Goal: Task Accomplishment & Management: Use online tool/utility

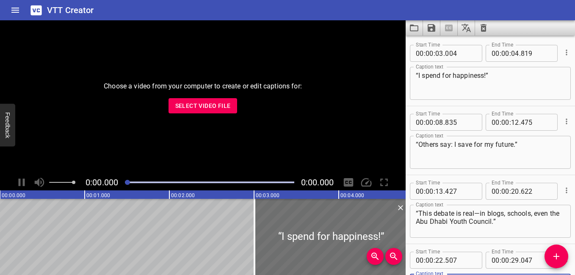
scroll to position [76, 0]
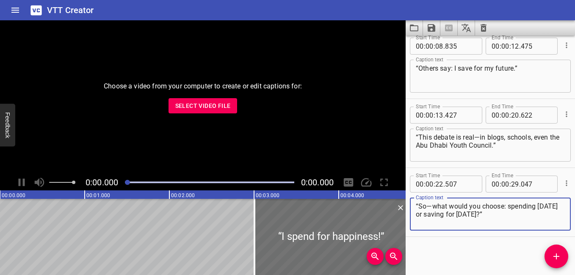
click at [210, 105] on span "Select Video File" at bounding box center [202, 106] width 55 height 11
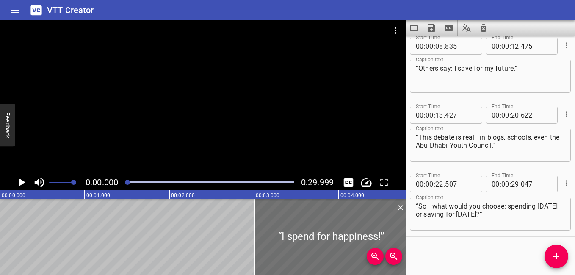
click at [20, 182] on icon "Play/Pause" at bounding box center [22, 183] width 6 height 8
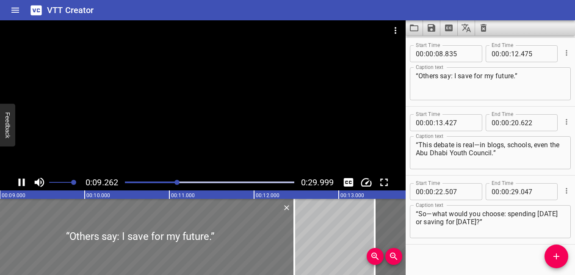
scroll to position [69, 0]
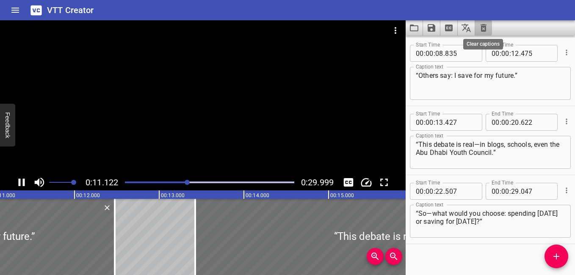
click at [383, 27] on icon "Clear captions" at bounding box center [483, 28] width 10 height 10
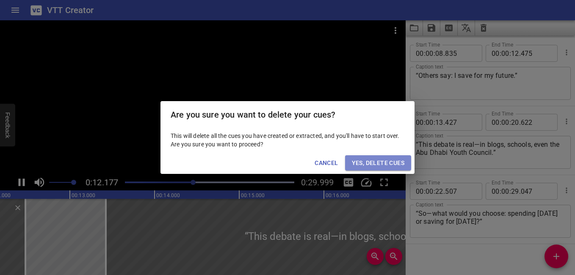
click at [383, 159] on span "Yes, Delete Cues" at bounding box center [378, 163] width 52 height 11
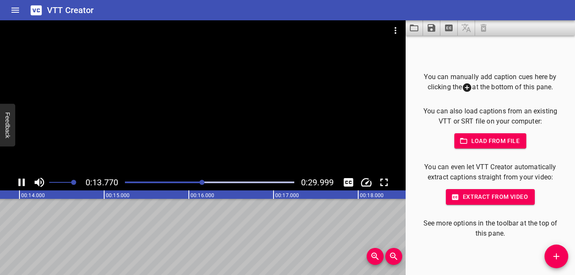
scroll to position [0, 0]
click at [128, 180] on div at bounding box center [209, 182] width 179 height 12
drag, startPoint x: 128, startPoint y: 182, endPoint x: 122, endPoint y: 182, distance: 5.5
click at [122, 182] on div at bounding box center [209, 182] width 179 height 12
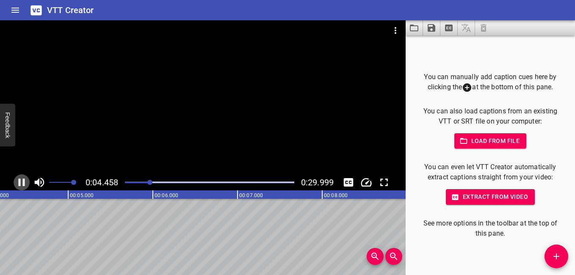
click at [27, 182] on icon "Play/Pause" at bounding box center [21, 182] width 13 height 13
click at [127, 181] on div at bounding box center [209, 182] width 179 height 12
click at [24, 182] on icon "Play/Pause" at bounding box center [22, 183] width 6 height 8
click at [19, 178] on icon "Play/Pause" at bounding box center [21, 182] width 13 height 13
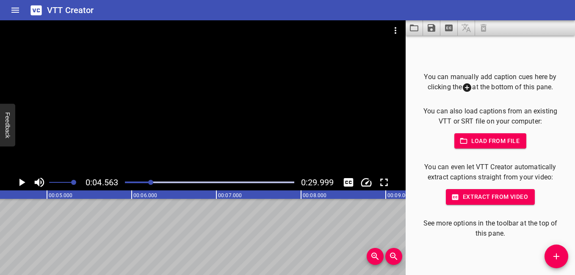
scroll to position [0, 386]
click at [383, 252] on icon "Add Cue" at bounding box center [556, 256] width 10 height 10
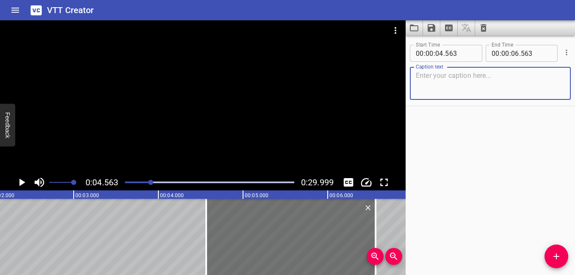
scroll to position [0, 8]
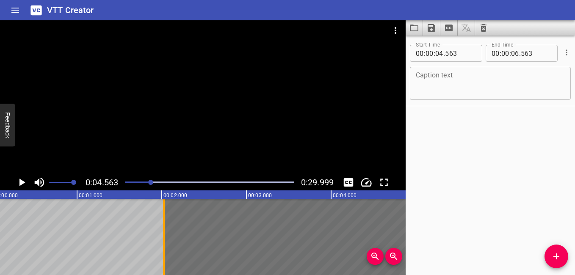
drag, startPoint x: 377, startPoint y: 220, endPoint x: 162, endPoint y: 241, distance: 216.0
click at [162, 241] on div at bounding box center [164, 237] width 8 height 76
type input "02"
type input "023"
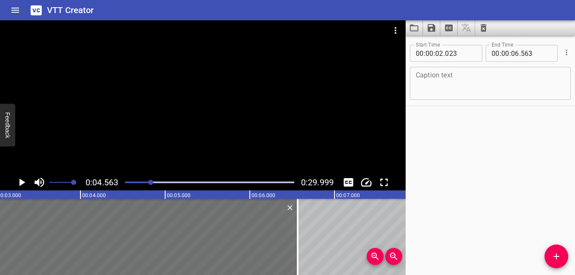
scroll to position [0, 303]
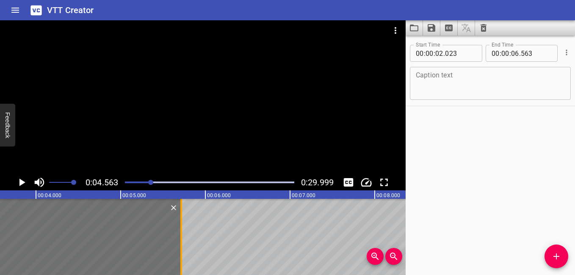
drag, startPoint x: 252, startPoint y: 231, endPoint x: 180, endPoint y: 235, distance: 72.0
click at [180, 235] on div at bounding box center [181, 237] width 8 height 76
type input "05"
click at [17, 182] on icon "Play/Pause" at bounding box center [21, 182] width 13 height 13
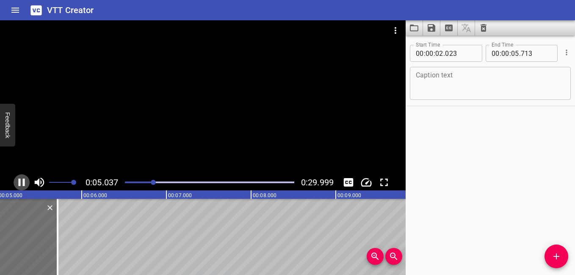
click at [20, 179] on icon "Play/Pause" at bounding box center [22, 183] width 6 height 8
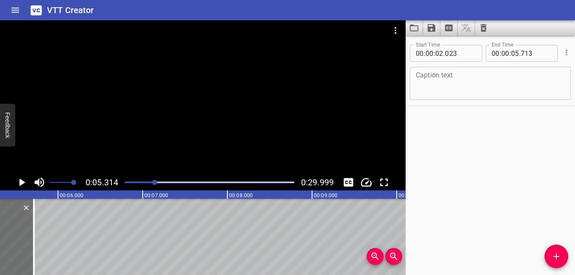
click at [20, 179] on icon "Play/Pause" at bounding box center [22, 183] width 6 height 8
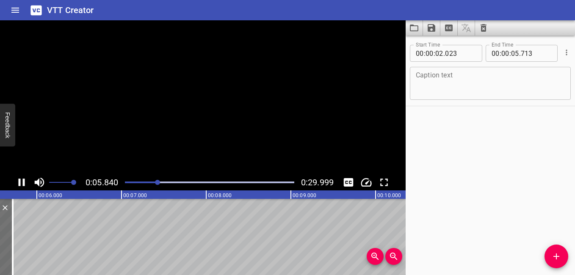
click at [20, 179] on icon "Play/Pause" at bounding box center [22, 183] width 6 height 8
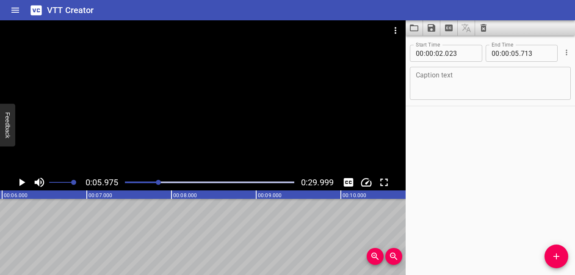
scroll to position [0, 317]
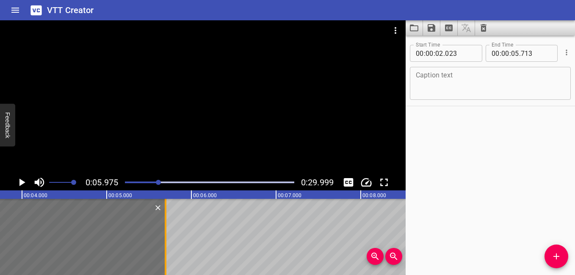
drag, startPoint x: 169, startPoint y: 256, endPoint x: 168, endPoint y: 261, distance: 5.0
click at [168, 261] on div at bounding box center [165, 237] width 8 height 76
type input "693"
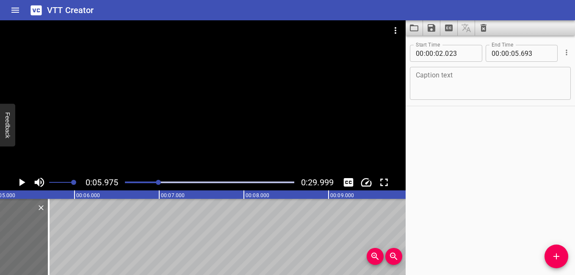
click at [21, 182] on icon "Play/Pause" at bounding box center [22, 183] width 6 height 8
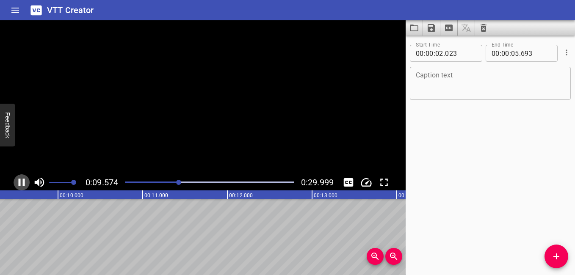
click at [21, 182] on icon "Play/Pause" at bounding box center [21, 182] width 13 height 13
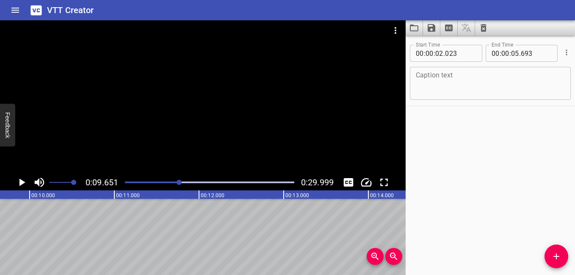
click at [18, 182] on icon "Play/Pause" at bounding box center [21, 182] width 13 height 13
click at [19, 181] on icon "Play/Pause" at bounding box center [22, 183] width 6 height 8
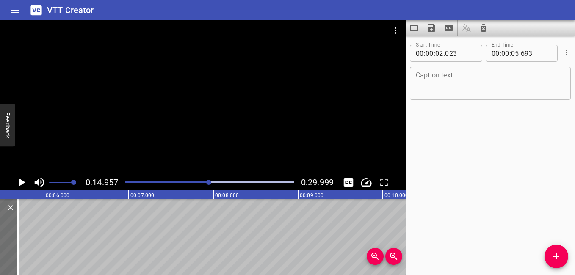
scroll to position [0, 469]
click at [383, 251] on button "Add Cue" at bounding box center [556, 257] width 24 height 24
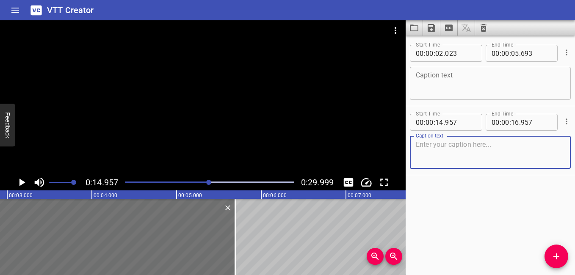
scroll to position [0, 258]
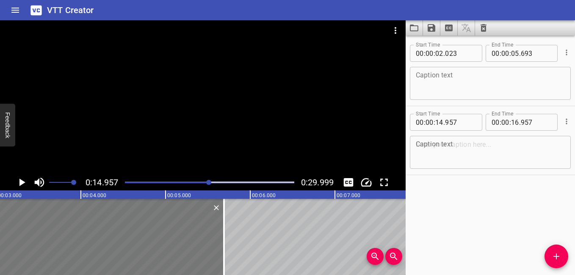
drag, startPoint x: 112, startPoint y: 240, endPoint x: 111, endPoint y: 244, distance: 4.7
click at [111, 244] on div at bounding box center [68, 237] width 311 height 76
type input "018"
type input "688"
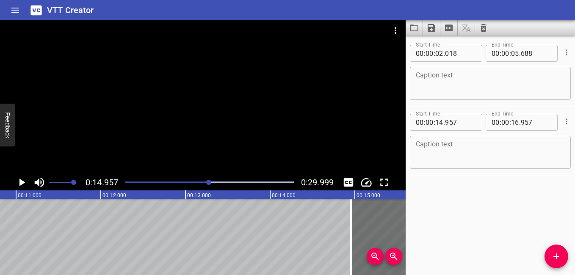
scroll to position [0, 959]
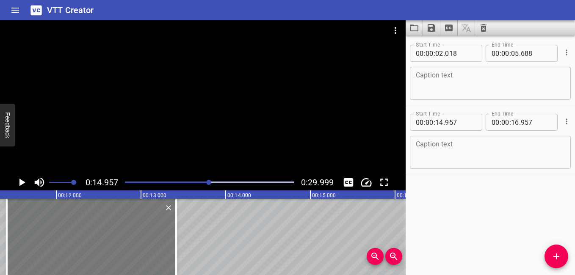
drag, startPoint x: 353, startPoint y: 226, endPoint x: 43, endPoint y: 251, distance: 310.4
click at [44, 251] on div at bounding box center [91, 237] width 169 height 76
type input "11"
type input "307"
type input "13"
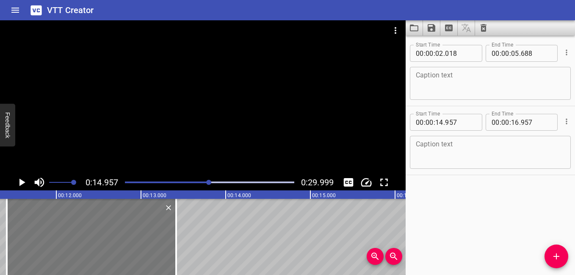
type input "307"
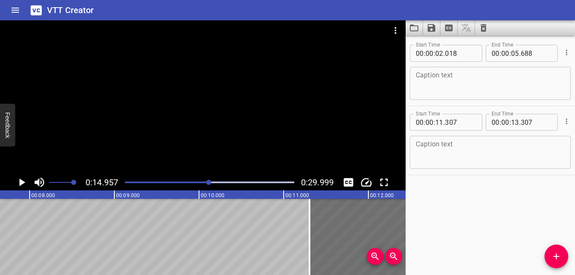
scroll to position [0, 609]
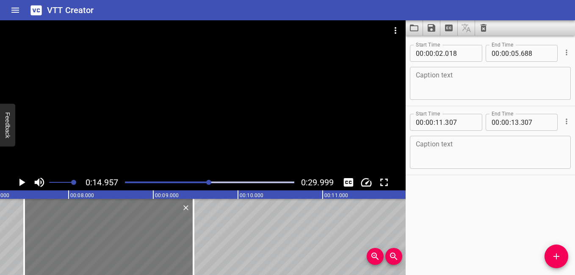
drag, startPoint x: 369, startPoint y: 223, endPoint x: 45, endPoint y: 247, distance: 325.0
click at [45, 247] on div at bounding box center [108, 237] width 169 height 76
type input "07"
type input "477"
type input "09"
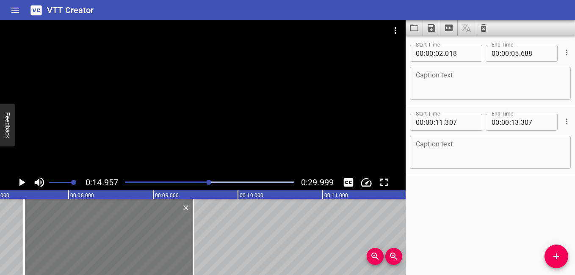
type input "477"
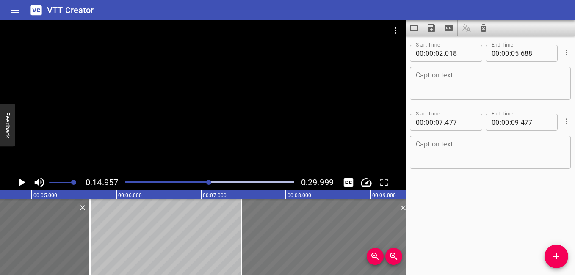
scroll to position [0, 408]
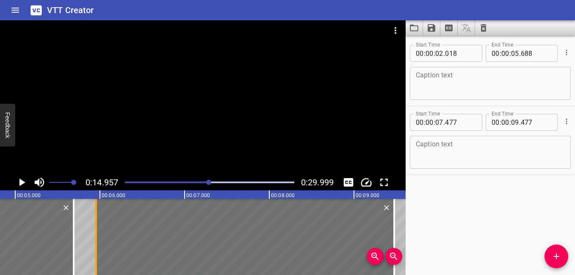
drag, startPoint x: 226, startPoint y: 239, endPoint x: 97, endPoint y: 240, distance: 128.7
click at [97, 240] on div at bounding box center [96, 237] width 8 height 76
type input "05"
type input "957"
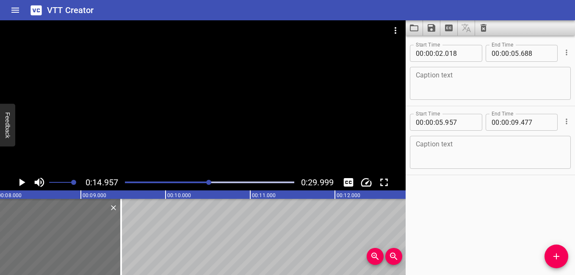
scroll to position [0, 670]
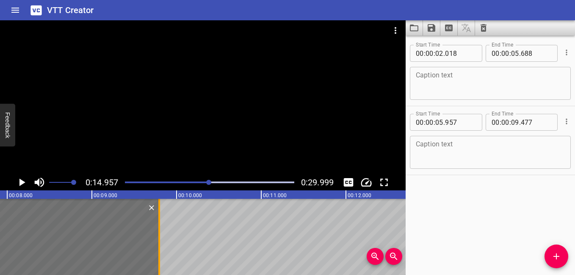
drag, startPoint x: 134, startPoint y: 247, endPoint x: 160, endPoint y: 259, distance: 29.5
click at [160, 259] on div at bounding box center [159, 237] width 8 height 76
type input "792"
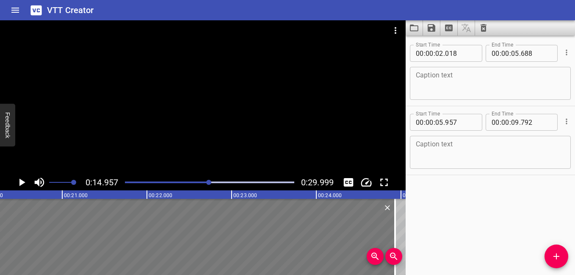
scroll to position [0, 1826]
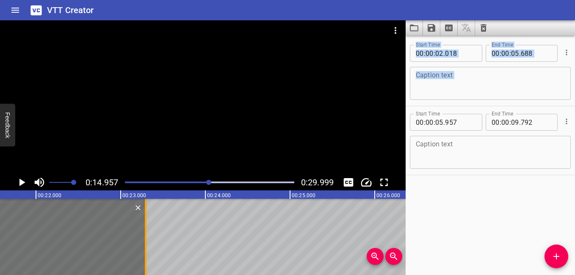
drag, startPoint x: 160, startPoint y: 242, endPoint x: 147, endPoint y: 253, distance: 17.4
click at [147, 253] on div at bounding box center [145, 237] width 8 height 76
type input "23"
click at [19, 180] on icon "Play/Pause" at bounding box center [21, 182] width 13 height 13
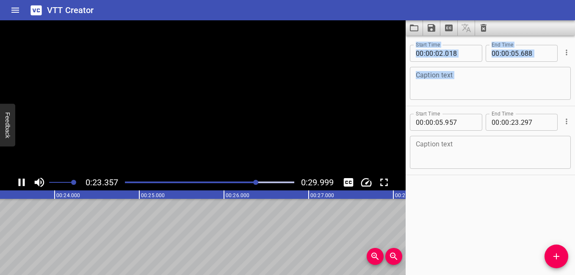
click at [19, 182] on icon "Play/Pause" at bounding box center [22, 183] width 6 height 8
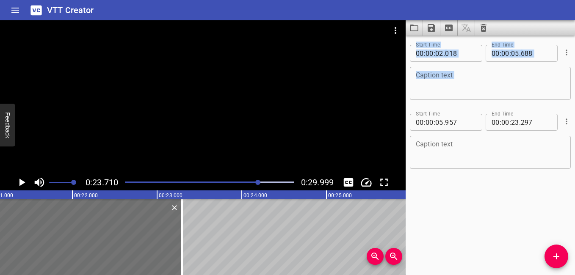
scroll to position [0, 1723]
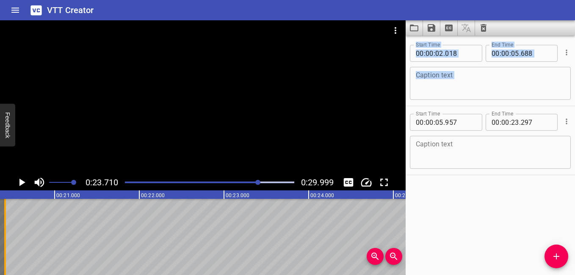
click at [6, 231] on div at bounding box center [5, 237] width 2 height 76
type input "302"
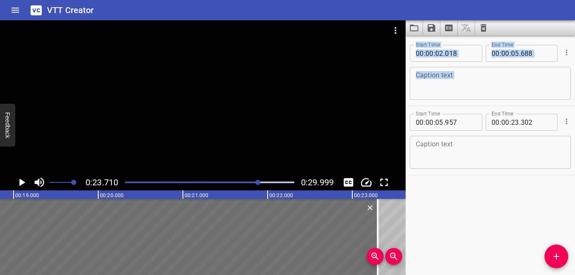
scroll to position [0, 1622]
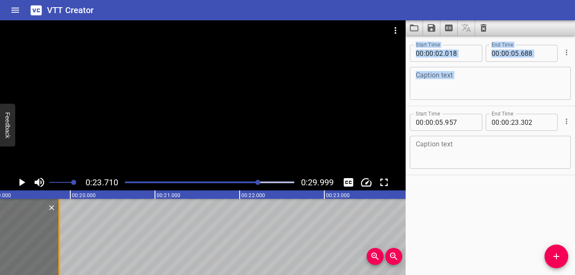
click at [56, 234] on div at bounding box center [59, 237] width 8 height 76
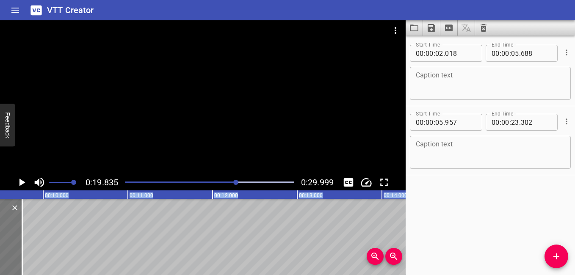
scroll to position [0, 784]
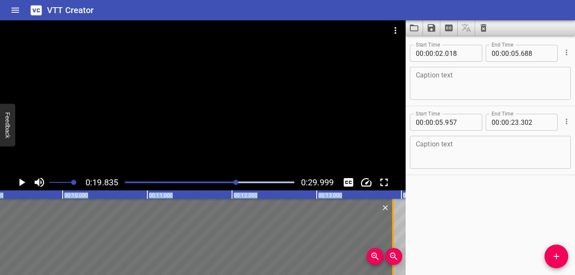
drag, startPoint x: 339, startPoint y: 240, endPoint x: 389, endPoint y: 234, distance: 50.3
click at [383, 234] on div at bounding box center [392, 237] width 8 height 76
type input "17"
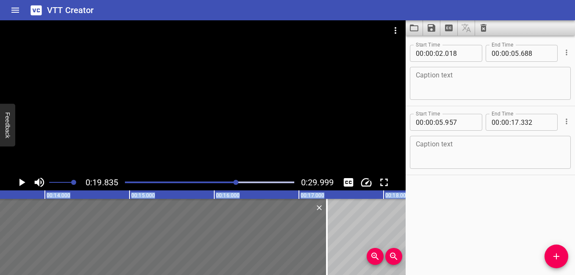
scroll to position [0, 1135]
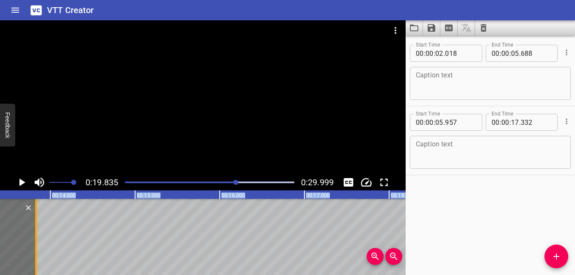
click at [36, 246] on div at bounding box center [36, 237] width 2 height 76
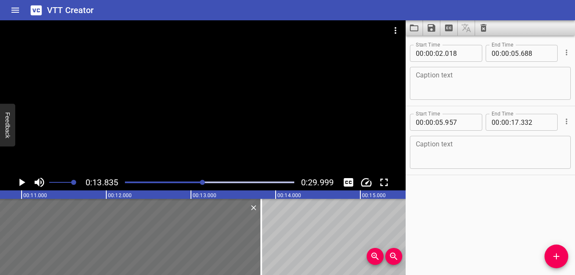
scroll to position [0, 937]
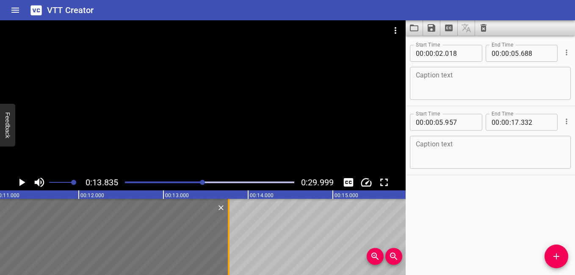
drag, startPoint x: 232, startPoint y: 248, endPoint x: 226, endPoint y: 251, distance: 6.6
click at [226, 251] on div at bounding box center [228, 237] width 8 height 76
type input "262"
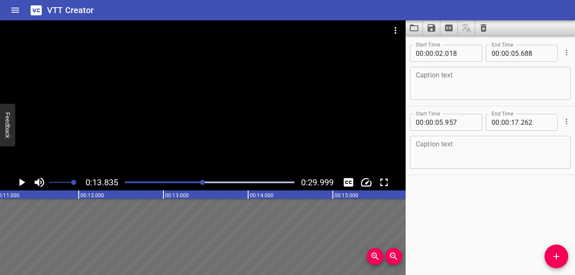
click at [152, 183] on div at bounding box center [209, 182] width 179 height 12
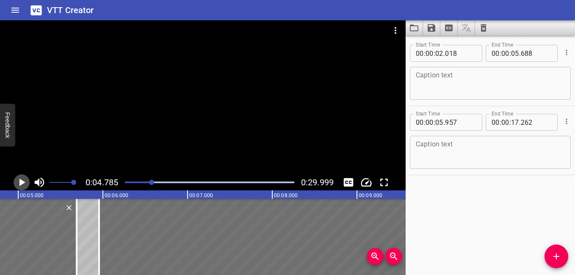
click at [20, 180] on icon "Play/Pause" at bounding box center [22, 183] width 6 height 8
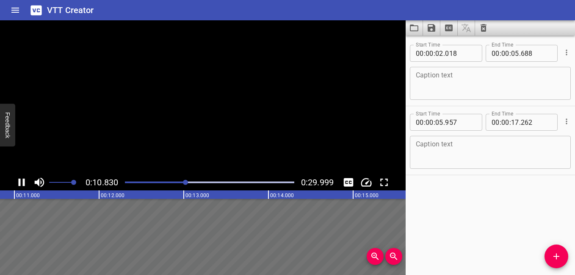
click at [20, 180] on icon "Play/Pause" at bounding box center [22, 183] width 6 height 8
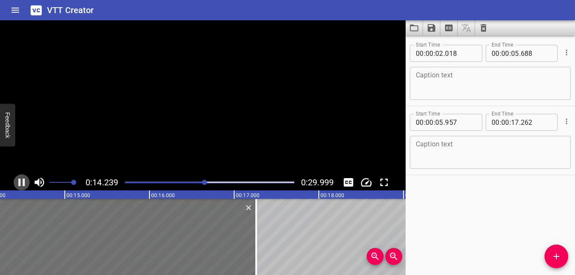
click at [20, 180] on icon "Play/Pause" at bounding box center [22, 183] width 6 height 8
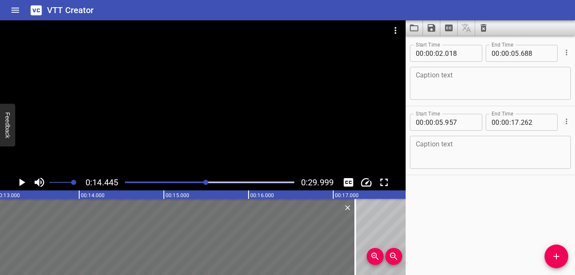
scroll to position [0, 1117]
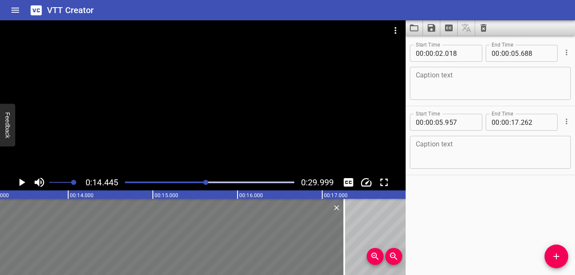
drag, startPoint x: 348, startPoint y: 234, endPoint x: 47, endPoint y: 236, distance: 300.9
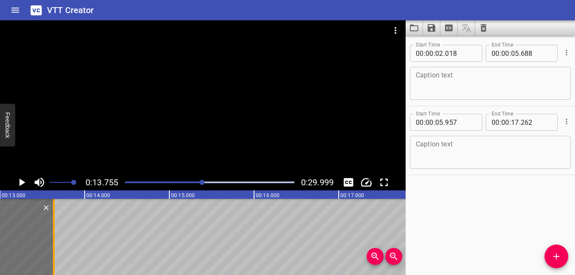
scroll to position [0, 1085]
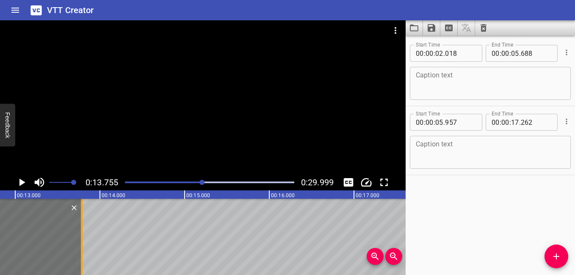
drag, startPoint x: 297, startPoint y: 229, endPoint x: 82, endPoint y: 245, distance: 215.6
click at [82, 245] on div at bounding box center [82, 237] width 2 height 76
type input "13"
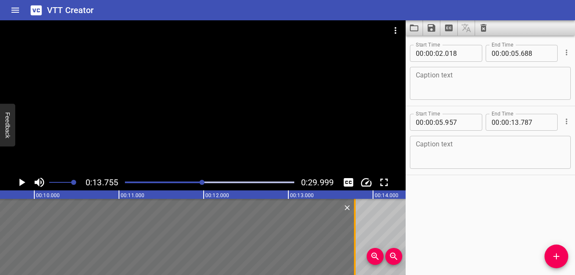
scroll to position [0, 829]
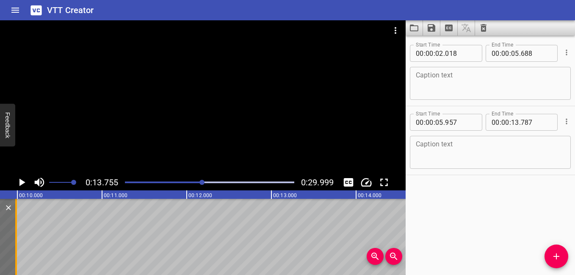
click at [14, 246] on div at bounding box center [16, 237] width 8 height 76
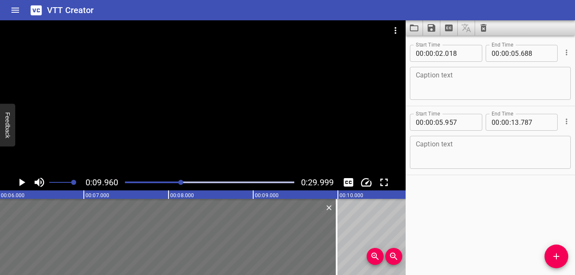
scroll to position [0, 464]
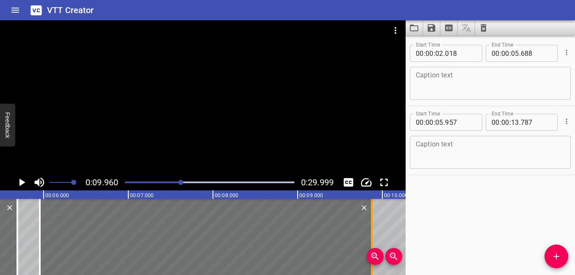
drag, startPoint x: 379, startPoint y: 231, endPoint x: 369, endPoint y: 234, distance: 9.5
click at [369, 234] on div at bounding box center [371, 237] width 8 height 76
type input "677"
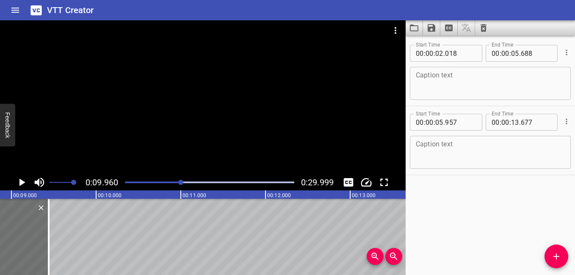
scroll to position [0, 657]
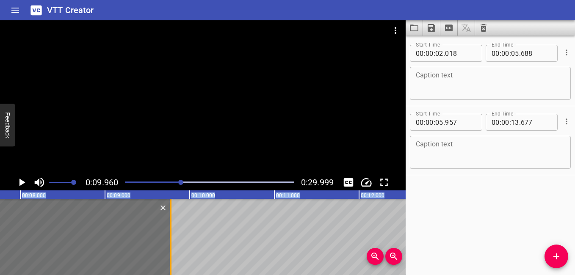
drag, startPoint x: 348, startPoint y: 232, endPoint x: 171, endPoint y: 259, distance: 179.2
click at [171, 259] on div at bounding box center [171, 237] width 2 height 76
type input "09"
click at [171, 259] on div at bounding box center [171, 237] width 2 height 76
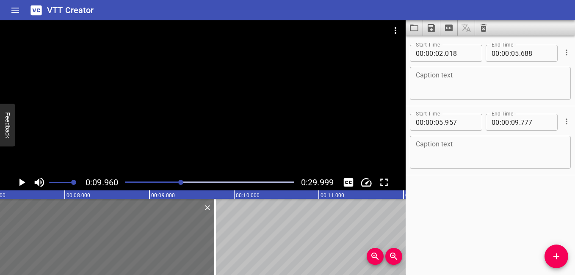
scroll to position [0, 618]
drag, startPoint x: 209, startPoint y: 250, endPoint x: 214, endPoint y: 253, distance: 5.2
click at [214, 253] on div at bounding box center [214, 237] width 2 height 76
type input "827"
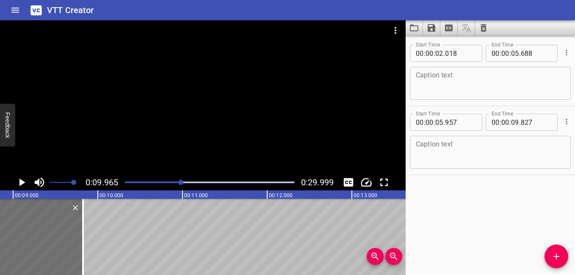
scroll to position [0, 682]
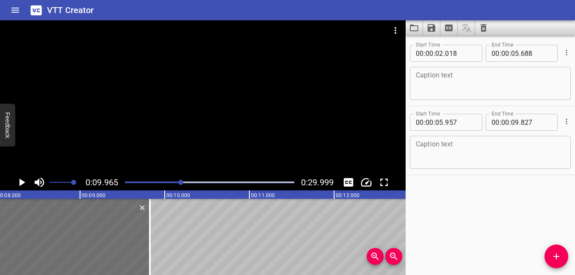
click at [141, 179] on div at bounding box center [209, 182] width 179 height 12
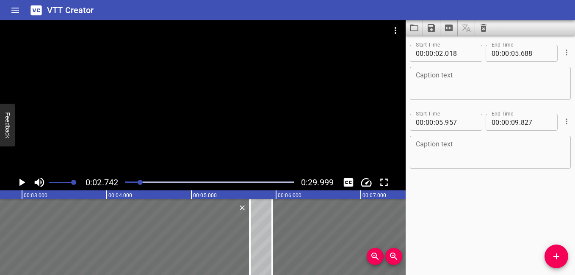
click at [23, 181] on icon "Play/Pause" at bounding box center [21, 182] width 13 height 13
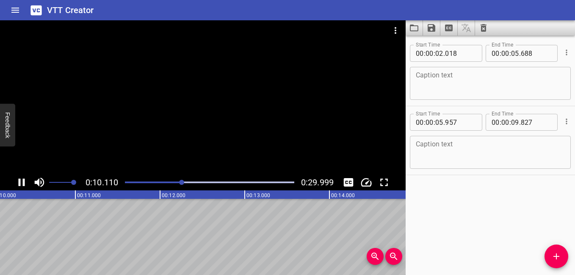
click at [21, 181] on icon "Play/Pause" at bounding box center [21, 182] width 13 height 13
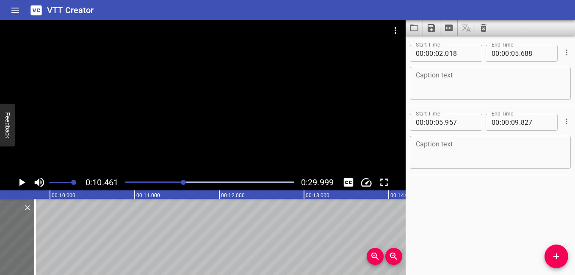
scroll to position [0, 752]
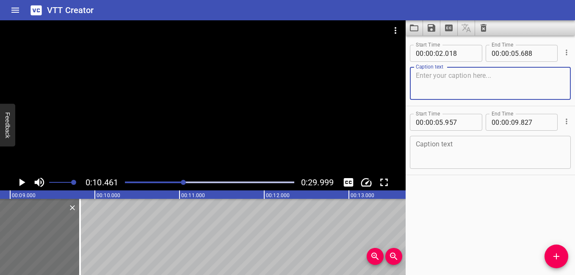
click at [383, 79] on textarea at bounding box center [490, 84] width 149 height 24
paste textarea "‘Hello!I love living in the [GEOGRAPHIC_DATA] ! ‘"
type textarea "‘Hello!I love living in the [GEOGRAPHIC_DATA] ! ‘"
click at [383, 146] on textarea at bounding box center [490, 152] width 149 height 24
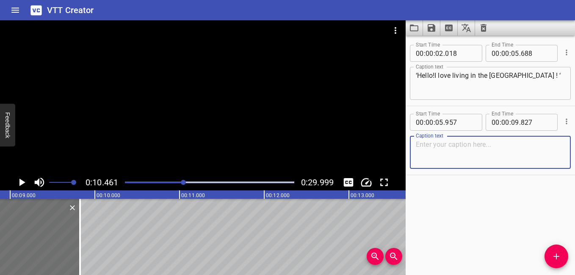
paste textarea "There are so many sports to do in the [GEOGRAPHIC_DATA]!"
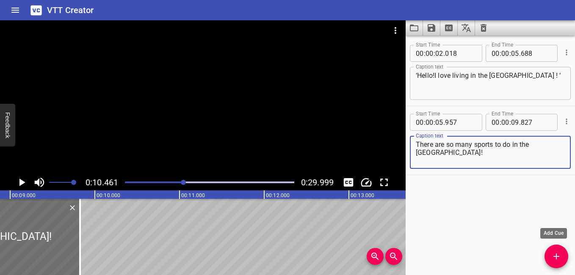
type textarea "There are so many sports to do in the [GEOGRAPHIC_DATA]!"
click at [383, 255] on icon "Add Cue" at bounding box center [556, 256] width 10 height 10
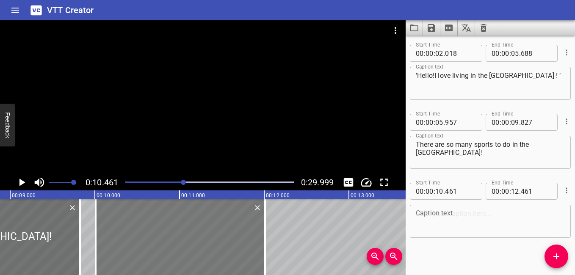
drag, startPoint x: 137, startPoint y: 242, endPoint x: 102, endPoint y: 241, distance: 35.2
click at [102, 241] on div at bounding box center [180, 237] width 169 height 76
type input "011"
click at [99, 249] on div at bounding box center [95, 237] width 8 height 76
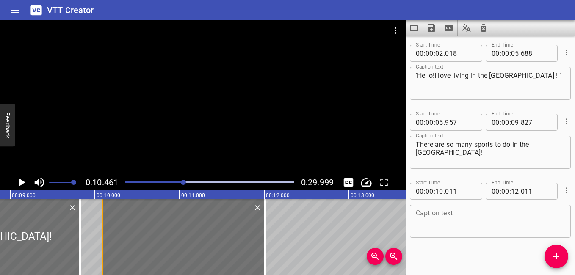
drag, startPoint x: 96, startPoint y: 246, endPoint x: 102, endPoint y: 250, distance: 8.0
click at [102, 250] on div at bounding box center [103, 237] width 2 height 76
type input "091"
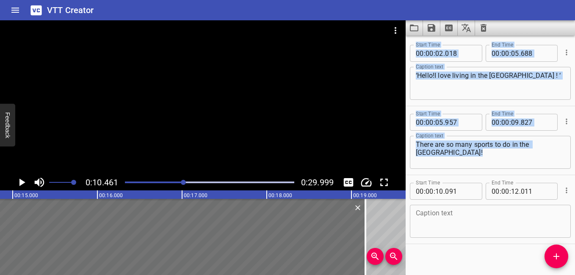
scroll to position [0, 1300]
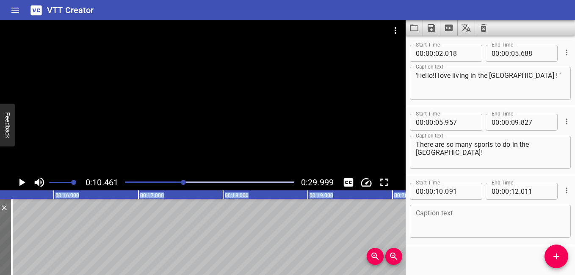
drag, startPoint x: 267, startPoint y: 245, endPoint x: 14, endPoint y: 292, distance: 257.4
click at [14, 268] on html "VTT Creator Caption Editor Batch Transcribe Login Sign Up Privacy Contact 0:10.…" at bounding box center [287, 137] width 575 height 275
type input "15"
type input "506"
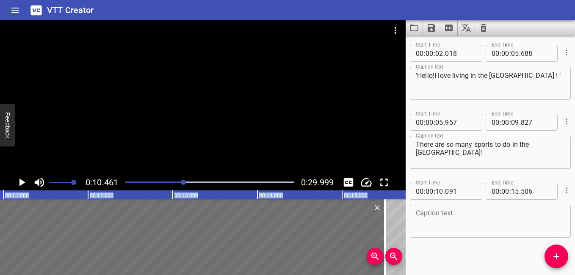
scroll to position [0, 1033]
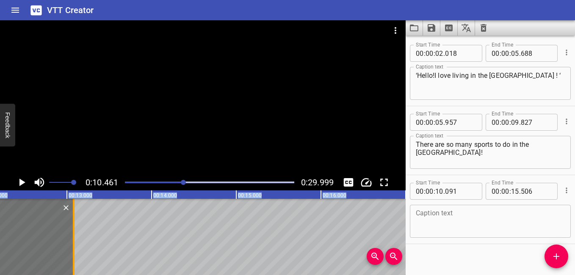
click at [76, 236] on div at bounding box center [73, 237] width 8 height 76
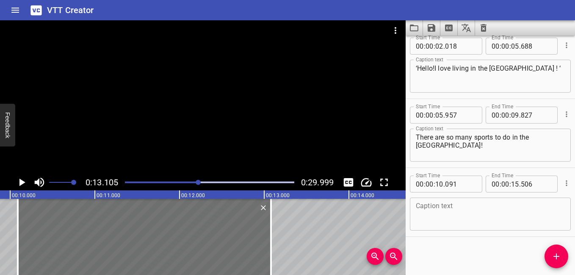
scroll to position [0, 847]
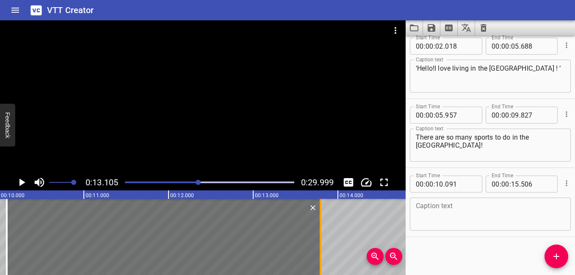
drag, startPoint x: 259, startPoint y: 244, endPoint x: 319, endPoint y: 259, distance: 61.7
click at [319, 259] on div at bounding box center [320, 237] width 8 height 76
type input "16"
type input "221"
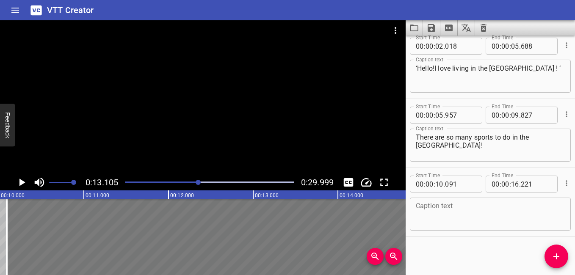
click at [308, 235] on div at bounding box center [266, 237] width 519 height 76
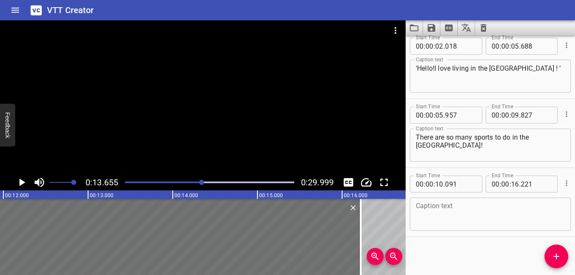
scroll to position [0, 1156]
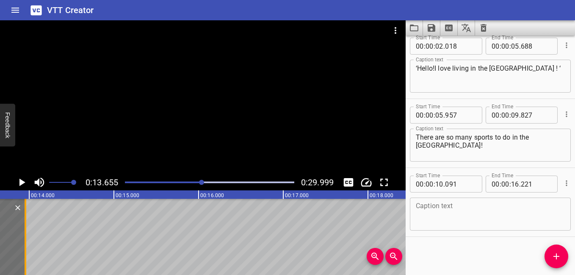
drag, startPoint x: 216, startPoint y: 234, endPoint x: 25, endPoint y: 234, distance: 191.7
click at [25, 234] on div at bounding box center [26, 237] width 2 height 76
type input "13"
click at [25, 234] on div at bounding box center [26, 237] width 2 height 76
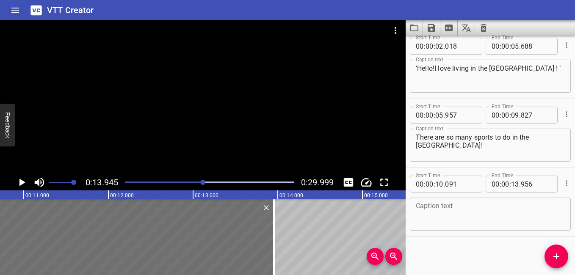
scroll to position [0, 958]
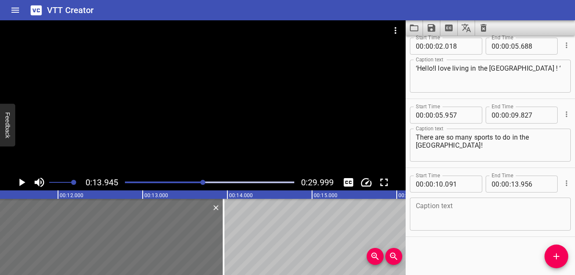
click at [158, 180] on div at bounding box center [209, 182] width 179 height 12
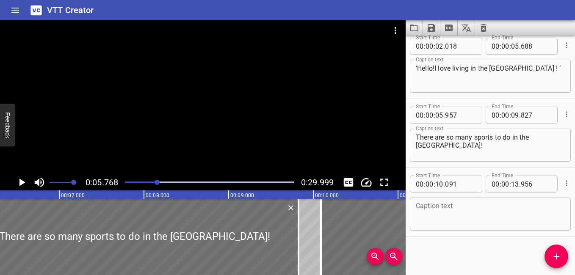
click at [17, 180] on icon "Play/Pause" at bounding box center [21, 182] width 13 height 13
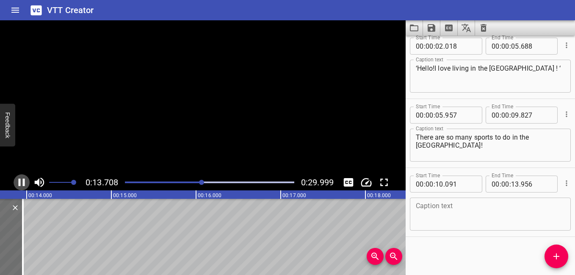
click at [17, 180] on icon "Play/Pause" at bounding box center [21, 182] width 13 height 13
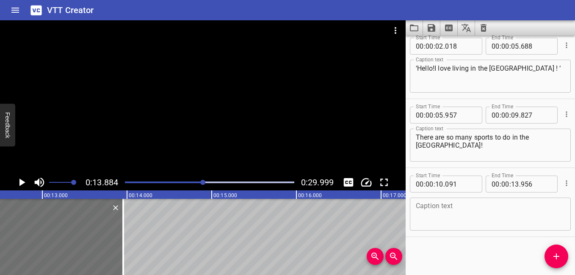
scroll to position [0, 1047]
drag, startPoint x: 132, startPoint y: 246, endPoint x: 124, endPoint y: 248, distance: 8.3
click at [124, 248] on div at bounding box center [126, 237] width 8 height 76
type input "861"
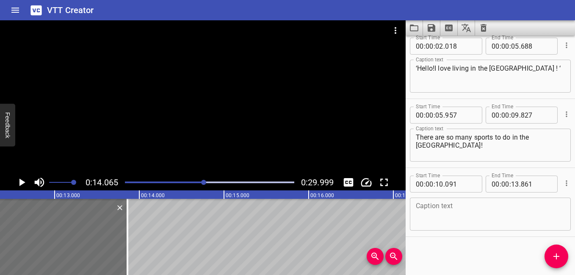
scroll to position [0, 1023]
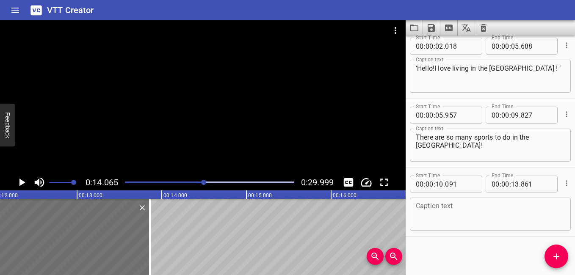
click at [383, 213] on textarea at bounding box center [490, 214] width 149 height 24
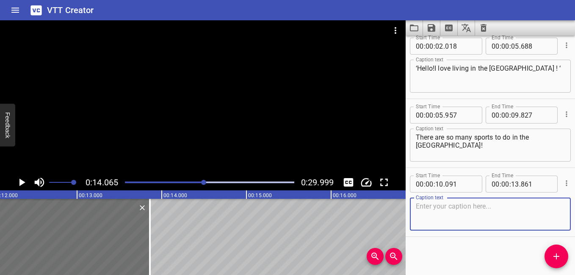
paste textarea "I love riding my bicycle down by the beach."
type textarea "I love riding my bicycle down by the beach."
drag, startPoint x: 552, startPoint y: 253, endPoint x: 547, endPoint y: 249, distance: 6.9
click at [383, 254] on icon "Add Cue" at bounding box center [556, 256] width 10 height 10
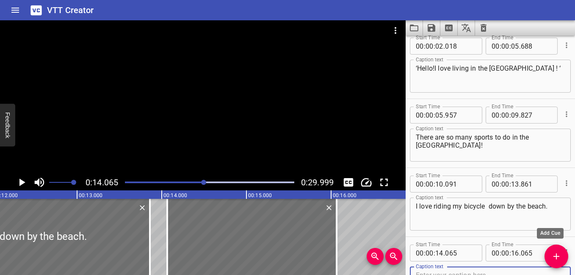
scroll to position [11, 0]
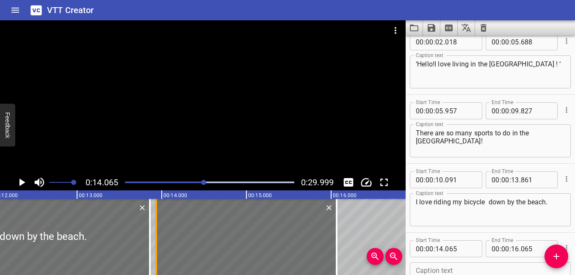
drag, startPoint x: 168, startPoint y: 240, endPoint x: 157, endPoint y: 237, distance: 11.2
click at [157, 237] on div at bounding box center [156, 237] width 8 height 76
type input "13"
type input "935"
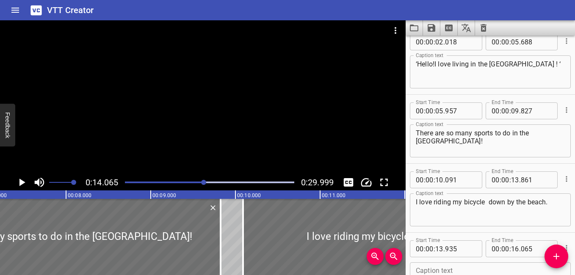
scroll to position [0, 617]
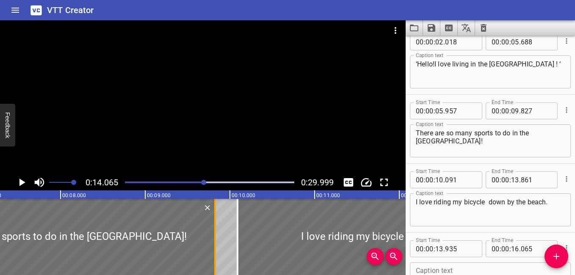
click at [213, 247] on div at bounding box center [215, 237] width 8 height 76
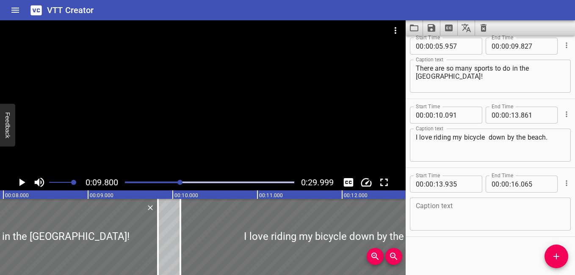
scroll to position [0, 663]
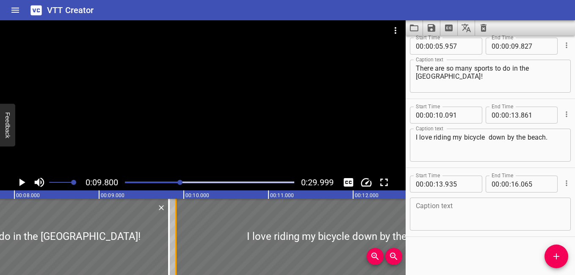
drag, startPoint x: 192, startPoint y: 246, endPoint x: 176, endPoint y: 245, distance: 15.7
click at [176, 245] on div at bounding box center [175, 237] width 8 height 76
type input "09"
type input "906"
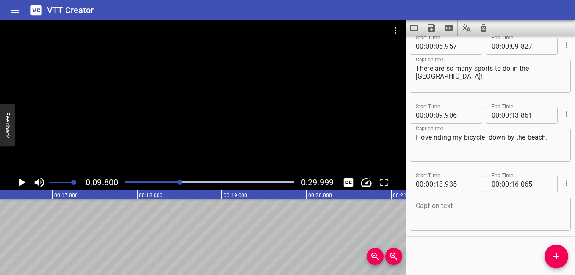
scroll to position [0, 1264]
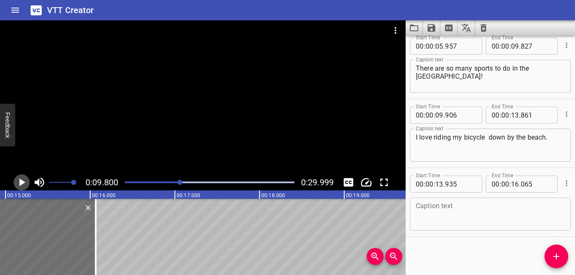
click at [22, 179] on icon "Play/Pause" at bounding box center [21, 182] width 13 height 13
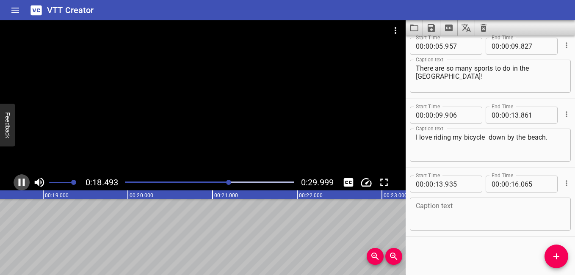
click at [21, 179] on icon "Play/Pause" at bounding box center [21, 182] width 13 height 13
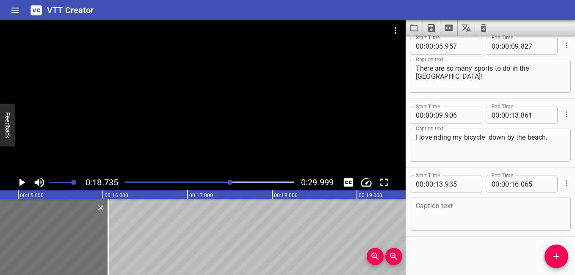
scroll to position [0, 1274]
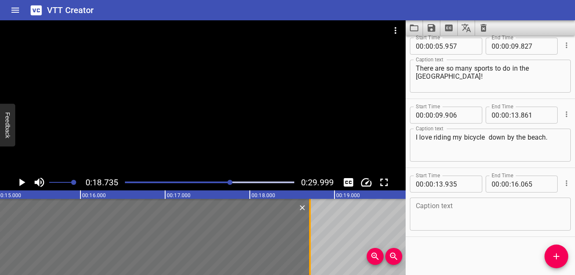
drag, startPoint x: 86, startPoint y: 237, endPoint x: 310, endPoint y: 239, distance: 223.9
click at [310, 239] on div at bounding box center [310, 237] width 2 height 76
type input "18"
type input "710"
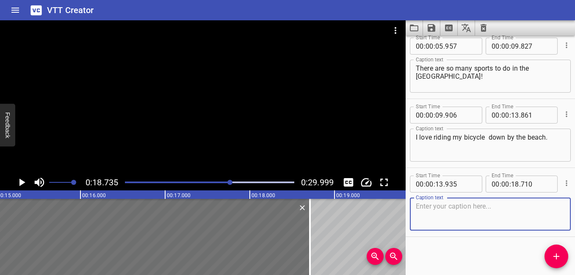
click at [383, 219] on textarea at bounding box center [490, 214] width 149 height 24
paste textarea "After my bike ride I enjoy swimming in the sea with my friends."
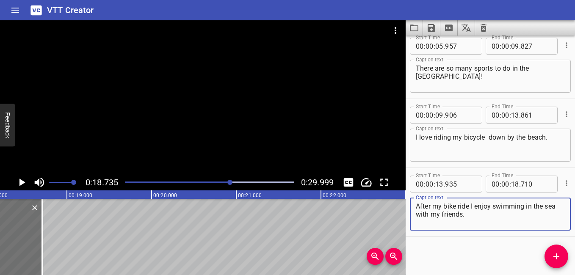
type textarea "After my bike ride I enjoy swimming in the sea with my friends."
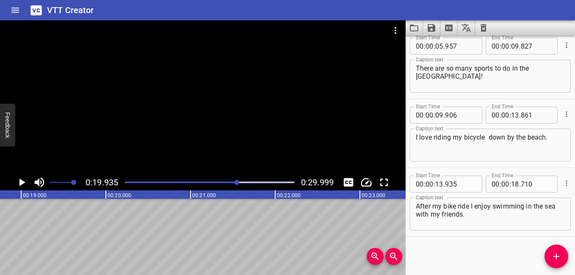
scroll to position [0, 1581]
click at [383, 251] on icon "Add Cue" at bounding box center [556, 256] width 10 height 10
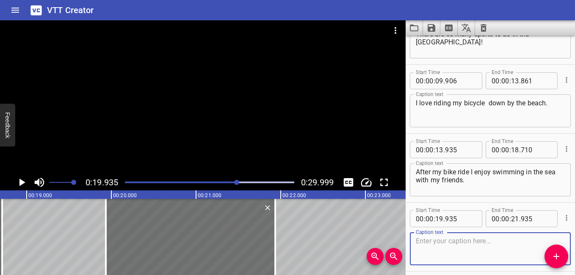
scroll to position [145, 0]
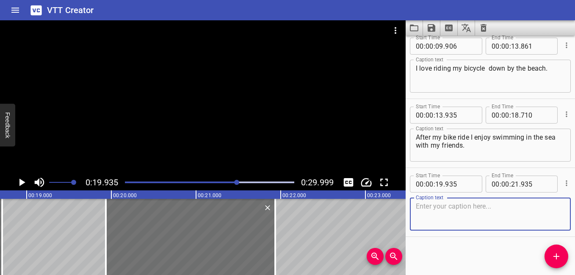
paste textarea "I also enjoy going to [GEOGRAPHIC_DATA] and visiting the mountains."
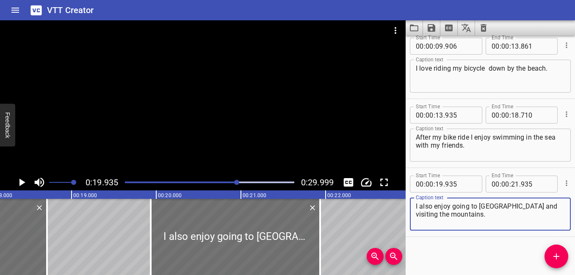
scroll to position [0, 1492]
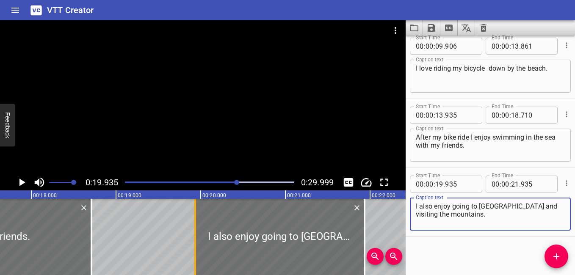
type textarea "I also enjoy going to [GEOGRAPHIC_DATA] and visiting the mountains."
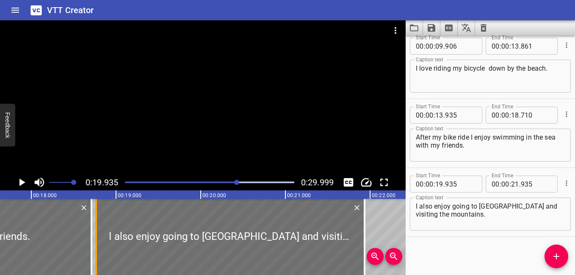
drag, startPoint x: 196, startPoint y: 237, endPoint x: 97, endPoint y: 229, distance: 99.3
click at [97, 229] on div at bounding box center [96, 237] width 8 height 76
type input "18"
type input "765"
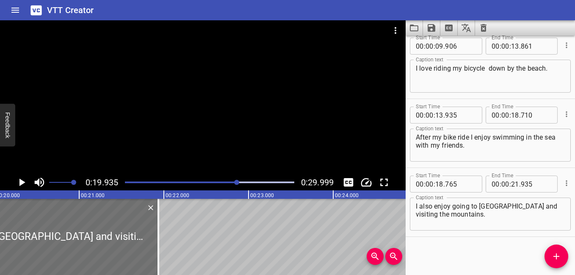
scroll to position [0, 1754]
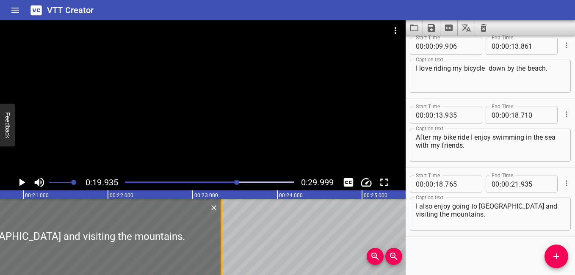
drag, startPoint x: 103, startPoint y: 239, endPoint x: 222, endPoint y: 247, distance: 119.2
click at [222, 247] on div at bounding box center [221, 237] width 8 height 76
type input "23"
type input "340"
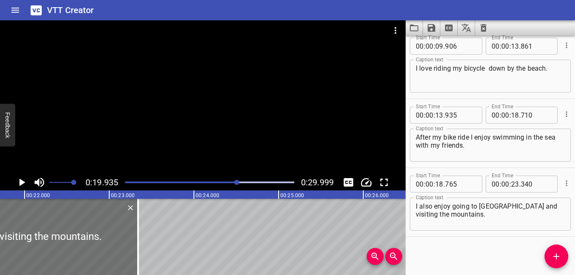
scroll to position [0, 1899]
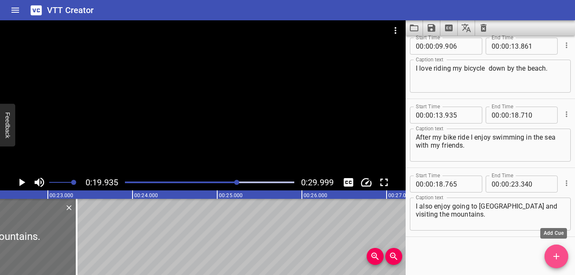
click at [383, 254] on icon "Add Cue" at bounding box center [556, 256] width 10 height 10
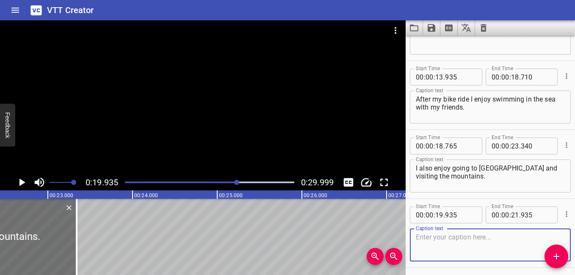
scroll to position [214, 0]
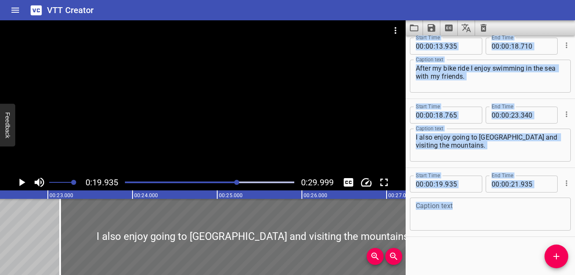
drag, startPoint x: 47, startPoint y: 240, endPoint x: 418, endPoint y: 215, distance: 371.5
type input "23"
type input "145"
type input "27"
type input "720"
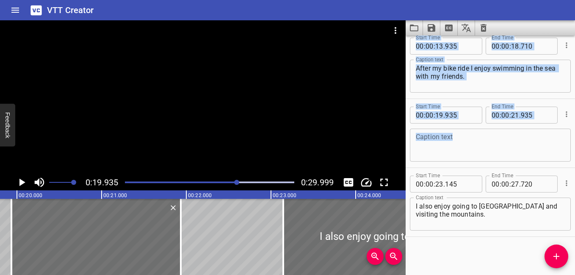
scroll to position [0, 1704]
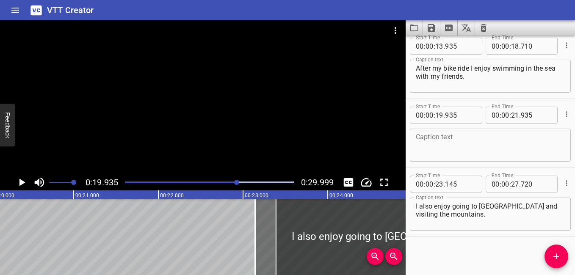
click at [383, 209] on div "I also enjoy going to [GEOGRAPHIC_DATA] and visiting the mountains. Caption text" at bounding box center [490, 214] width 161 height 33
type input "23"
type input "390"
type input "25"
type input "390"
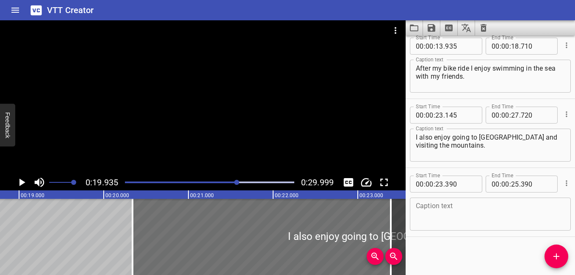
drag, startPoint x: 258, startPoint y: 234, endPoint x: -2, endPoint y: 229, distance: 259.4
click at [0, 229] on html "VTT Creator Caption Editor Batch Transcribe Login Sign Up Privacy Contact 0:19.…" at bounding box center [287, 137] width 575 height 275
type input "18"
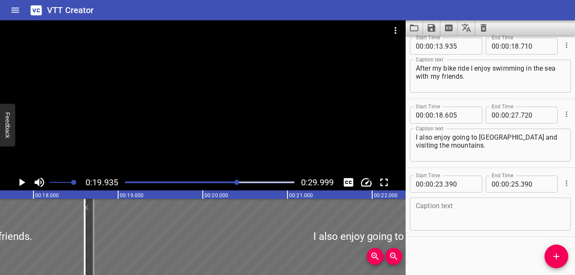
scroll to position [0, 1468]
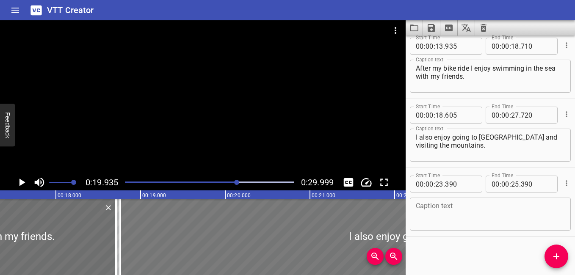
drag, startPoint x: 129, startPoint y: 244, endPoint x: 142, endPoint y: 255, distance: 16.9
click at [142, 255] on div at bounding box center [505, 237] width 771 height 76
type input "760"
type input "875"
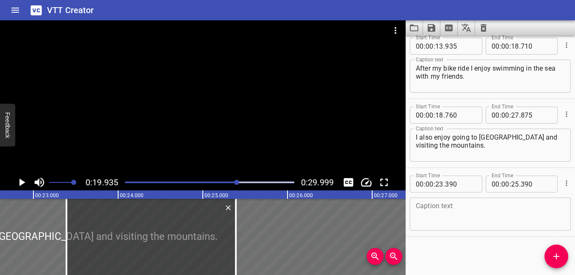
scroll to position [0, 1924]
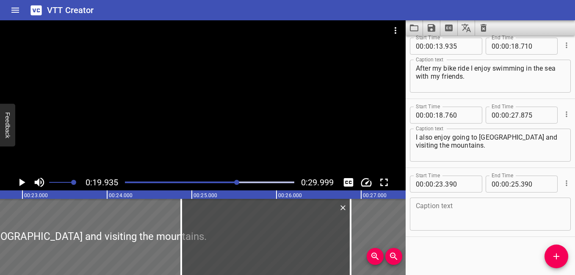
drag, startPoint x: 183, startPoint y: 240, endPoint x: 284, endPoint y: 250, distance: 100.7
click at [284, 250] on div at bounding box center [265, 237] width 169 height 76
type input "24"
type input "575"
type input "26"
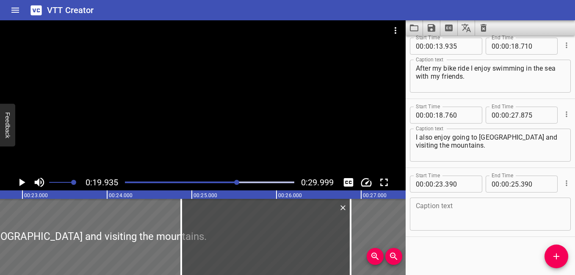
type input "575"
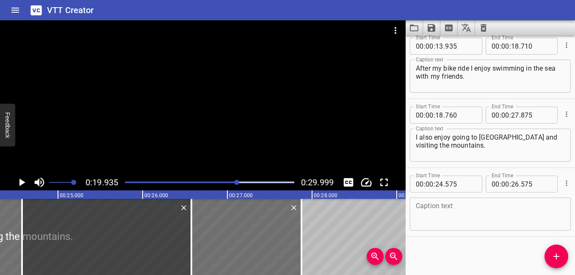
scroll to position [0, 1975]
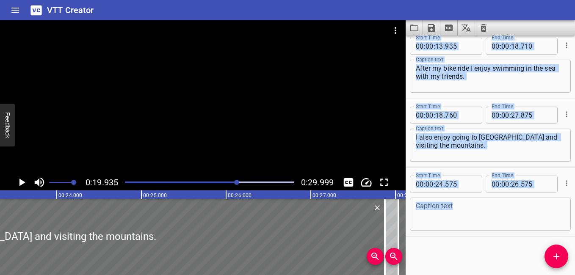
drag, startPoint x: 200, startPoint y: 233, endPoint x: 493, endPoint y: 225, distance: 293.0
click at [383, 225] on main "0:19.935 0:29.999 00:00.000 00:01.000 00:02.000 00:03.000 00:04.000 00:05.000 0…" at bounding box center [287, 147] width 575 height 255
type input "28"
type input "035"
type input "30"
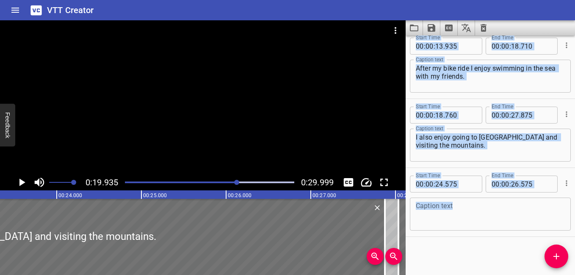
type input "035"
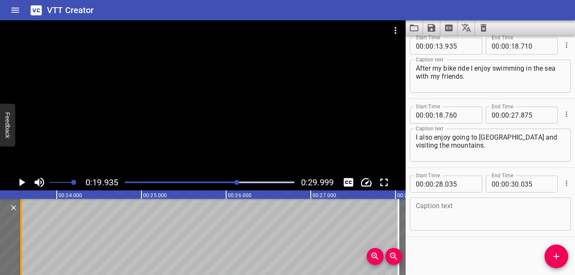
drag, startPoint x: 382, startPoint y: 228, endPoint x: 19, endPoint y: 235, distance: 363.6
click at [19, 235] on div at bounding box center [21, 237] width 8 height 76
type input "23"
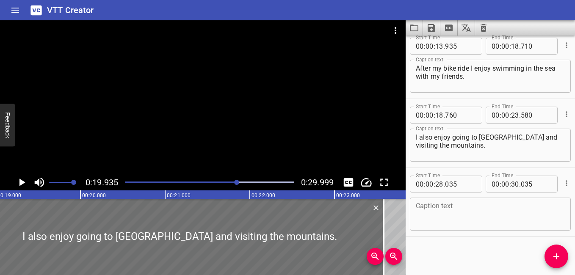
scroll to position [0, 1635]
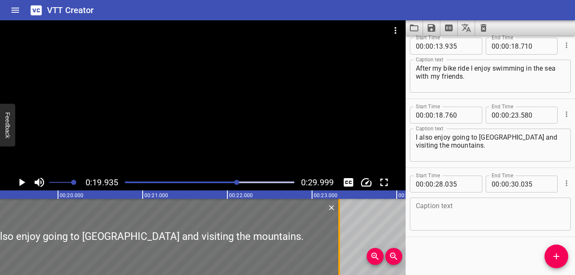
drag, startPoint x: 361, startPoint y: 238, endPoint x: 339, endPoint y: 239, distance: 22.0
click at [339, 239] on div at bounding box center [339, 237] width 2 height 76
type input "320"
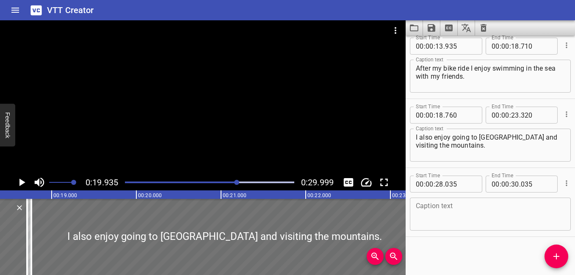
scroll to position [0, 1534]
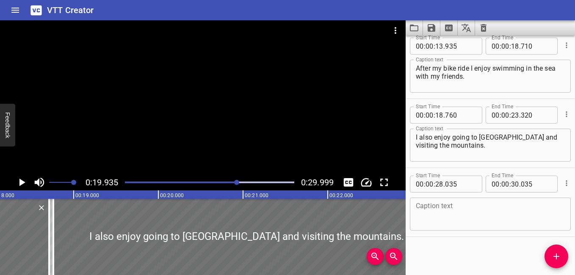
click at [22, 182] on icon "Play/Pause" at bounding box center [22, 183] width 6 height 8
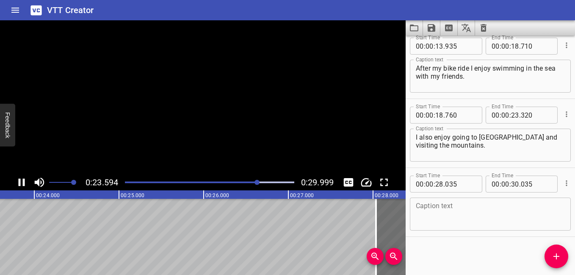
click at [23, 185] on icon "Play/Pause" at bounding box center [22, 183] width 6 height 8
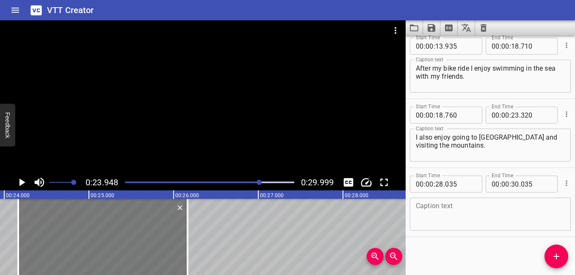
drag, startPoint x: 367, startPoint y: 213, endPoint x: 29, endPoint y: 235, distance: 338.8
click at [29, 235] on div at bounding box center [102, 237] width 169 height 76
type input "24"
type input "040"
type input "26"
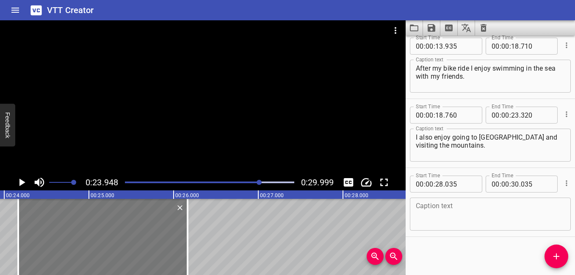
type input "040"
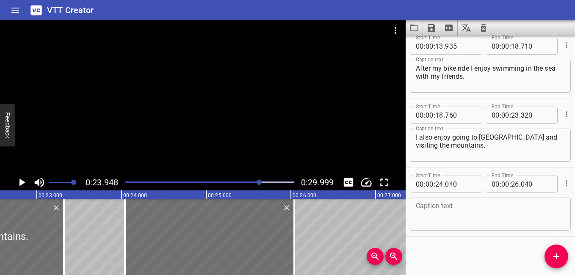
scroll to position [0, 1888]
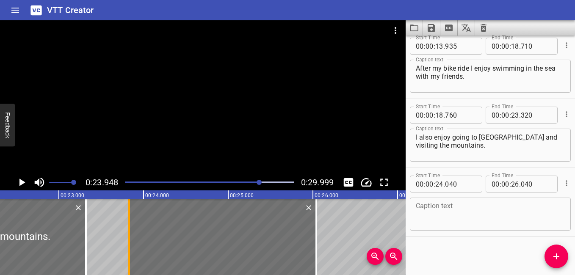
drag, startPoint x: 148, startPoint y: 241, endPoint x: 130, endPoint y: 241, distance: 17.8
click at [130, 241] on div at bounding box center [129, 237] width 8 height 76
type input "23"
type input "830"
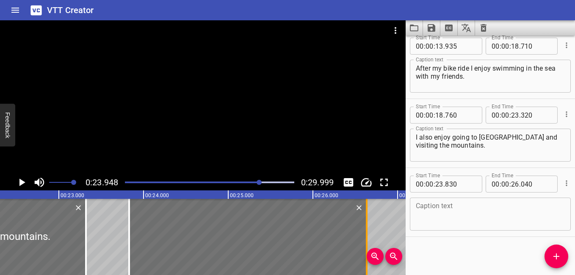
drag, startPoint x: 317, startPoint y: 237, endPoint x: 366, endPoint y: 248, distance: 50.2
click at [366, 248] on div at bounding box center [367, 237] width 2 height 76
type input "620"
click at [22, 175] on button "Play/Pause" at bounding box center [22, 182] width 16 height 16
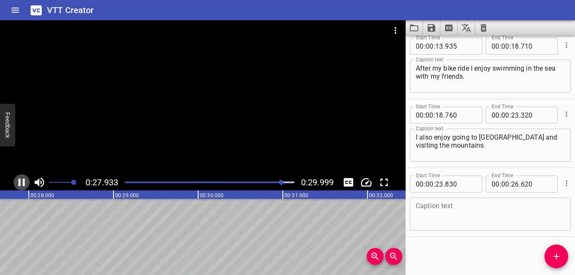
click at [20, 185] on icon "Play/Pause" at bounding box center [22, 183] width 6 height 8
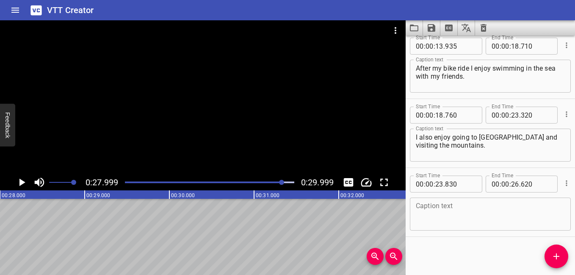
click at [383, 204] on textarea at bounding box center [490, 214] width 149 height 24
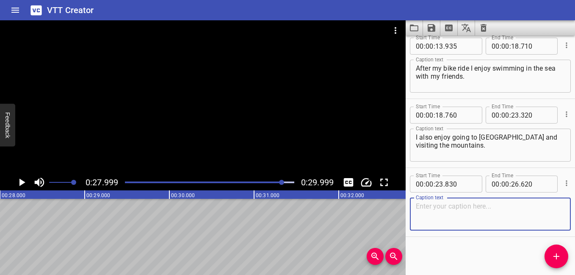
paste textarea "What are some activities you enjoy doing?"
type textarea "What are some activities you enjoy doing?"
click at [127, 182] on div "Play progress" at bounding box center [198, 183] width 169 height 2
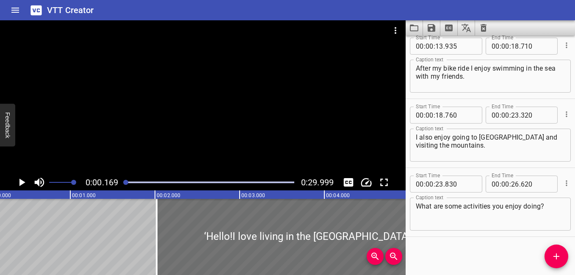
click at [23, 180] on icon "Play/Pause" at bounding box center [21, 182] width 13 height 13
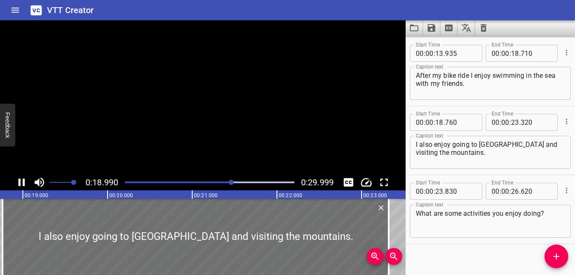
scroll to position [214, 0]
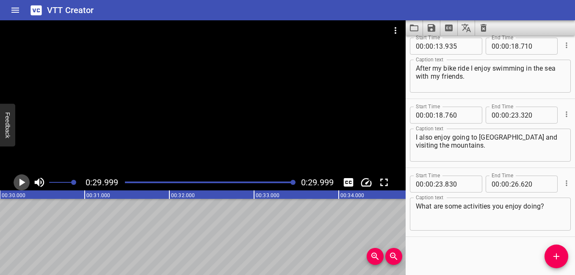
click at [23, 180] on icon "Play/Pause" at bounding box center [21, 182] width 13 height 13
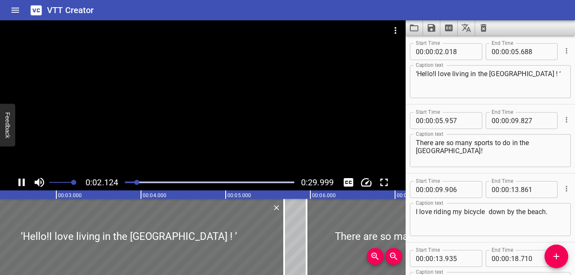
scroll to position [0, 0]
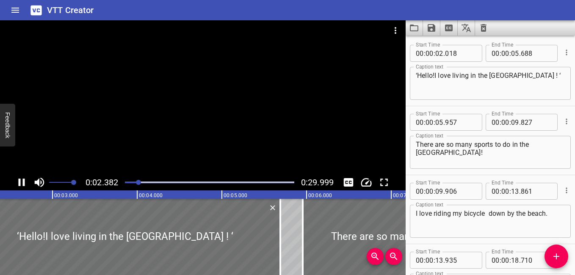
click at [201, 181] on div at bounding box center [209, 182] width 179 height 12
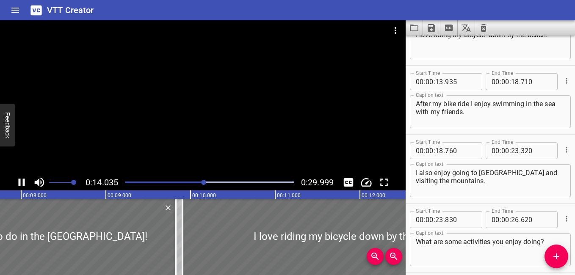
scroll to position [207, 0]
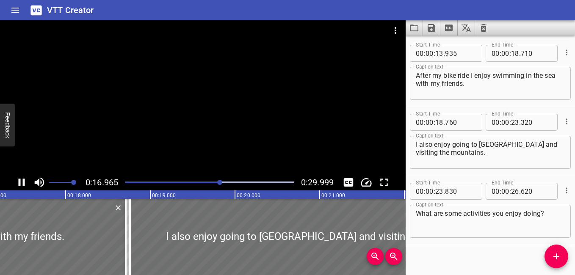
click at [25, 181] on icon "Play/Pause" at bounding box center [22, 183] width 6 height 8
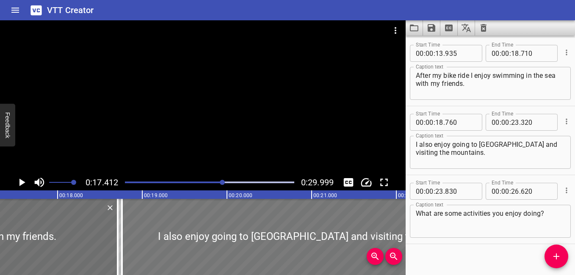
scroll to position [0, 1474]
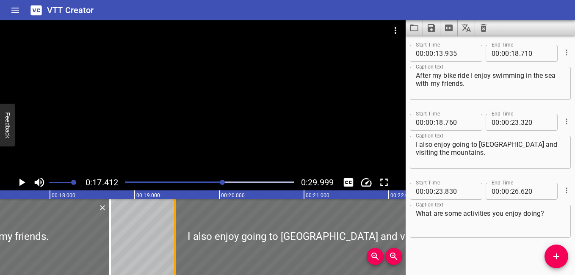
drag, startPoint x: 116, startPoint y: 237, endPoint x: 176, endPoint y: 257, distance: 63.8
click at [176, 257] on div at bounding box center [175, 237] width 8 height 76
type input "19"
type input "475"
click at [19, 185] on icon "Play/Pause" at bounding box center [21, 182] width 13 height 13
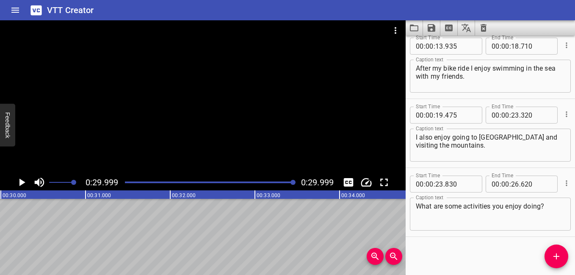
scroll to position [0, 2539]
click at [383, 27] on icon "Save captions to file" at bounding box center [431, 28] width 8 height 8
click at [383, 45] on li "Save to VTT file" at bounding box center [454, 46] width 62 height 15
